Goal: Task Accomplishment & Management: Complete application form

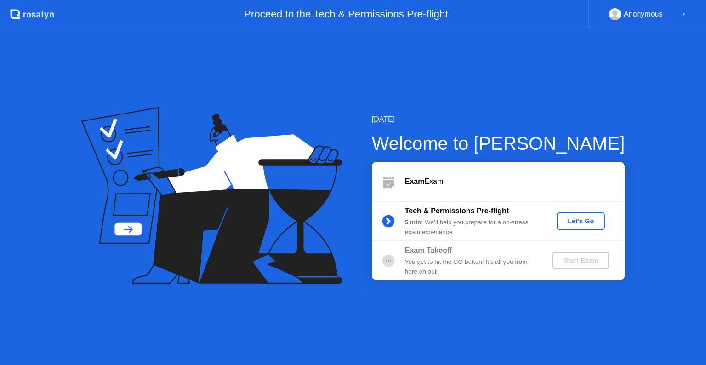
click at [586, 223] on div "Let's Go" at bounding box center [580, 220] width 41 height 7
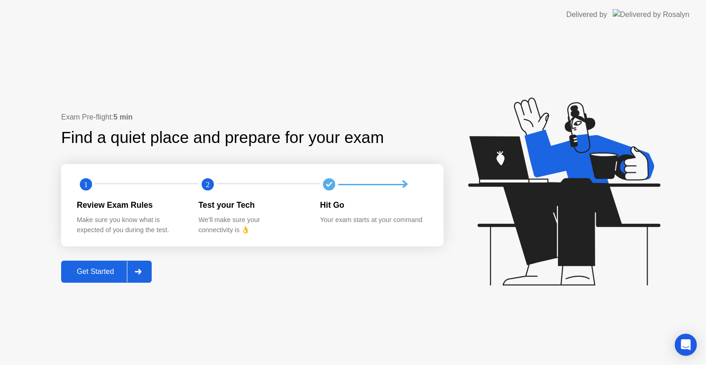
click at [135, 272] on div at bounding box center [138, 271] width 22 height 21
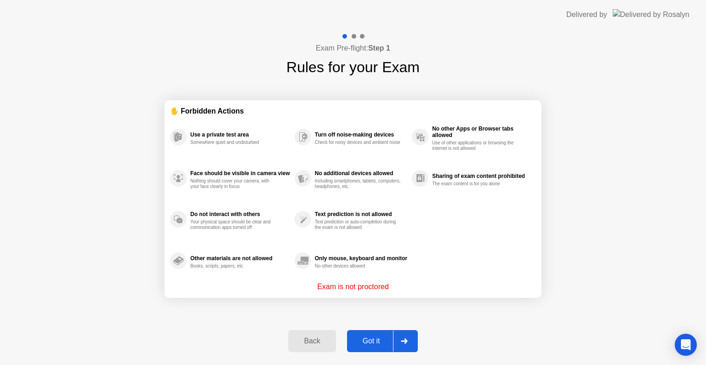
click at [409, 347] on div at bounding box center [404, 340] width 22 height 21
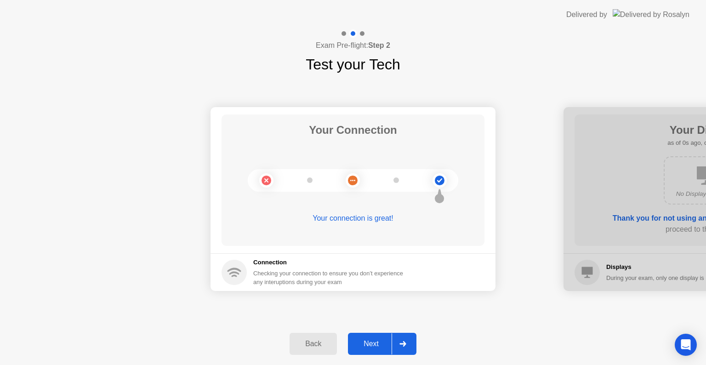
click at [409, 347] on div at bounding box center [402, 343] width 22 height 21
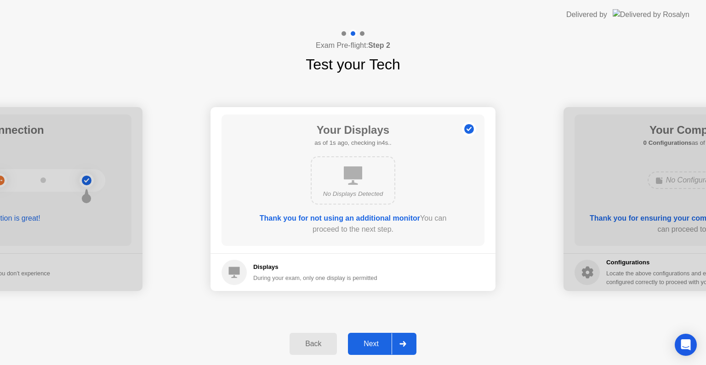
click at [410, 345] on div at bounding box center [402, 343] width 22 height 21
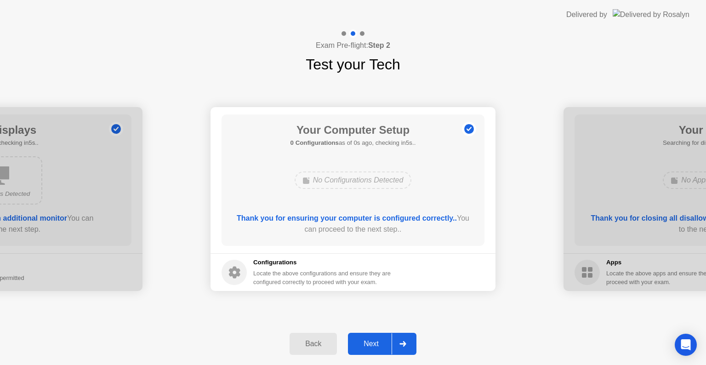
click at [410, 345] on div at bounding box center [402, 343] width 22 height 21
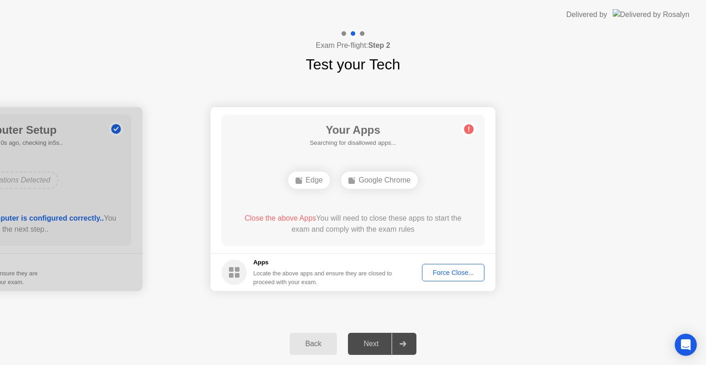
click at [469, 272] on div "Force Close..." at bounding box center [453, 272] width 56 height 7
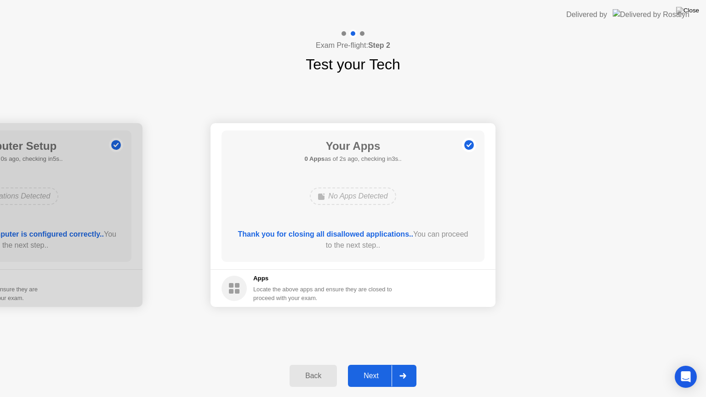
click at [399, 364] on div at bounding box center [402, 375] width 22 height 21
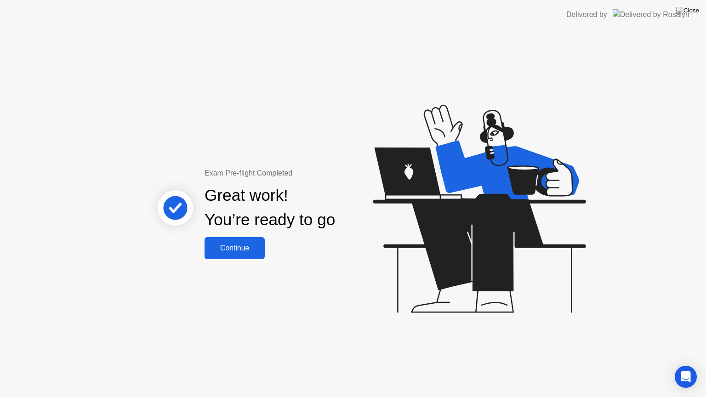
click at [244, 246] on div "Continue" at bounding box center [234, 248] width 55 height 8
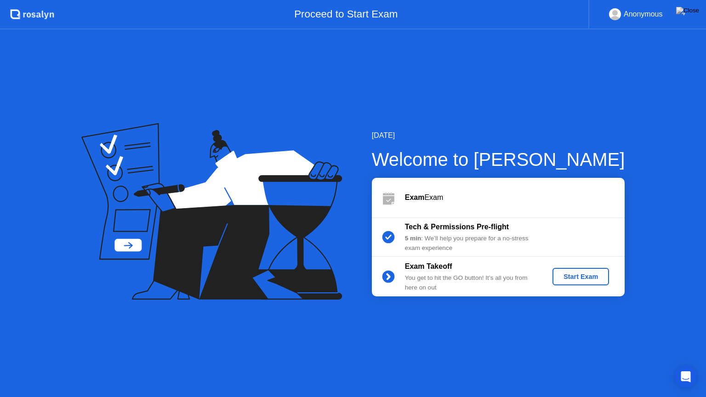
click at [565, 276] on div "Start Exam" at bounding box center [580, 276] width 49 height 7
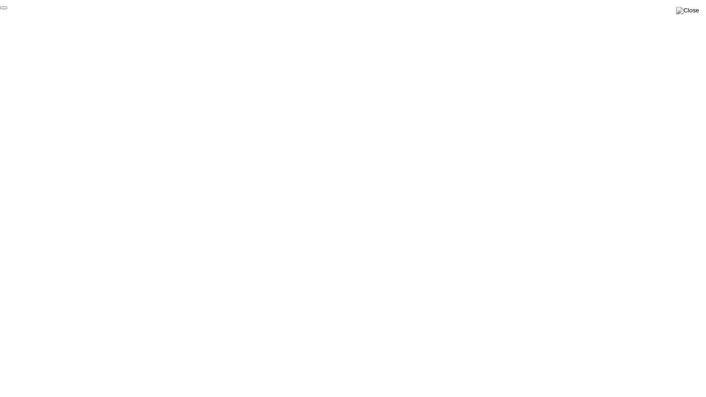
click div "End Proctoring Session"
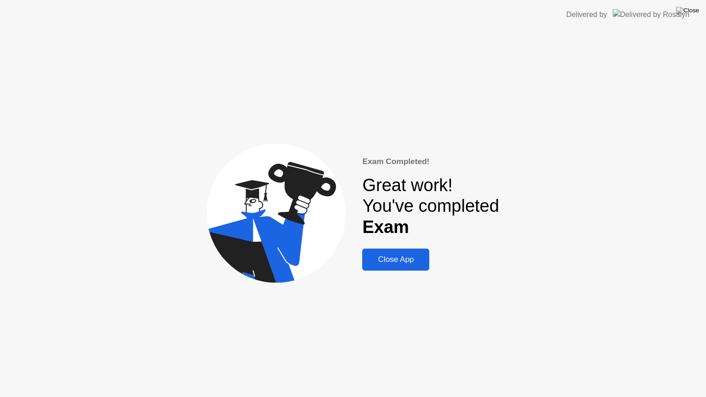
click at [412, 255] on div "Close App" at bounding box center [396, 259] width 62 height 9
